Goal: Task Accomplishment & Management: Manage account settings

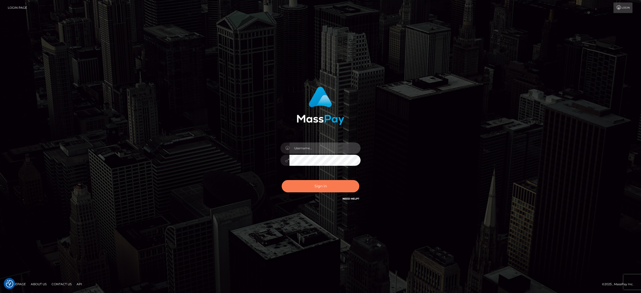
type input "[PERSON_NAME].[PERSON_NAME]"
click at [303, 186] on button "Sign in" at bounding box center [321, 186] width 78 height 12
type input "[PERSON_NAME].[PERSON_NAME]"
click at [303, 186] on button "Sign in" at bounding box center [321, 186] width 78 height 12
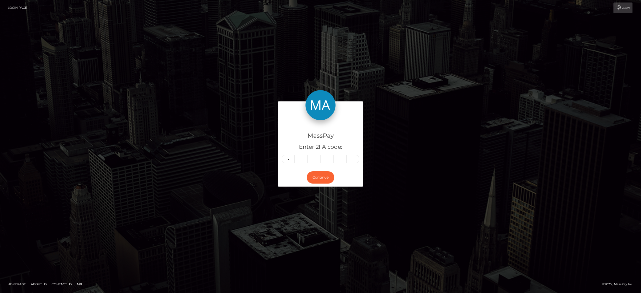
type input "1"
type input "6"
type input "7"
type input "5"
type input "8"
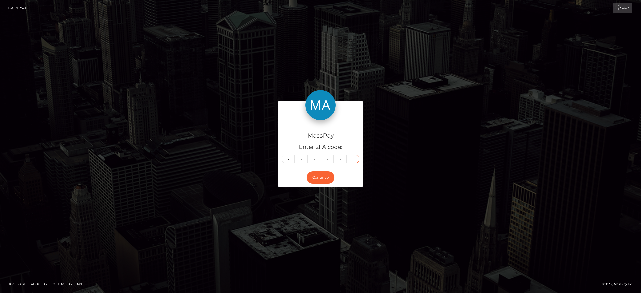
type input "0"
